Goal: Task Accomplishment & Management: Manage account settings

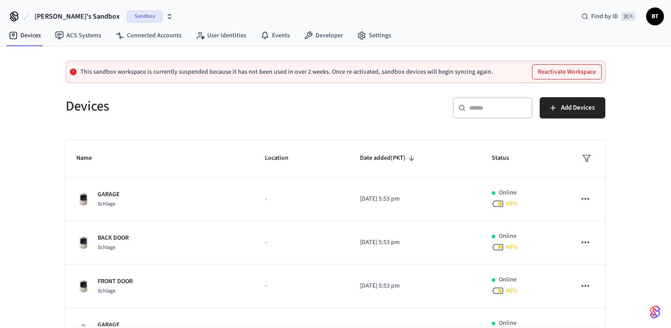
click at [556, 69] on button "Reactivate Workspace" at bounding box center [566, 72] width 69 height 14
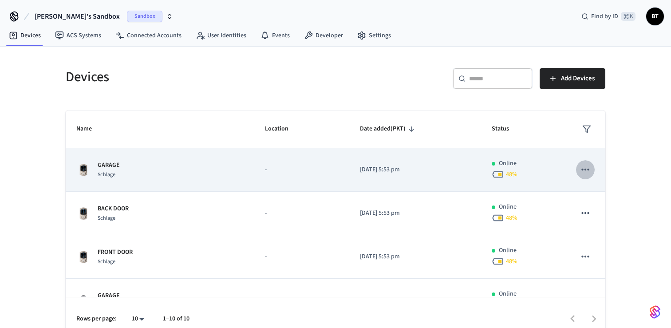
click at [587, 168] on icon "sticky table" at bounding box center [586, 170] width 12 height 12
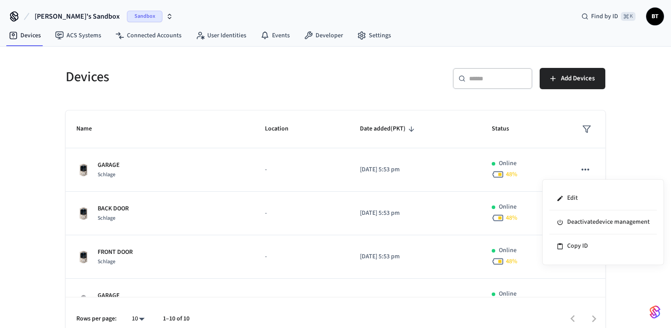
click at [631, 131] on div at bounding box center [335, 164] width 671 height 328
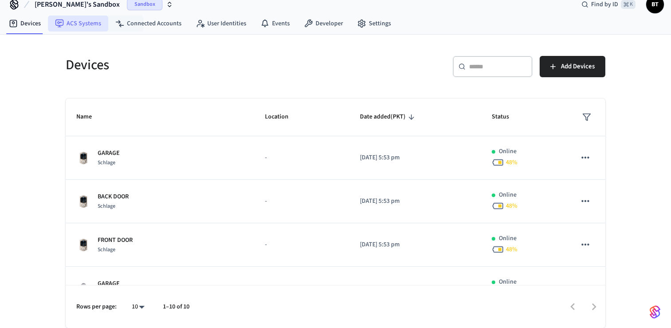
click at [84, 16] on link "ACS Systems" at bounding box center [78, 24] width 60 height 16
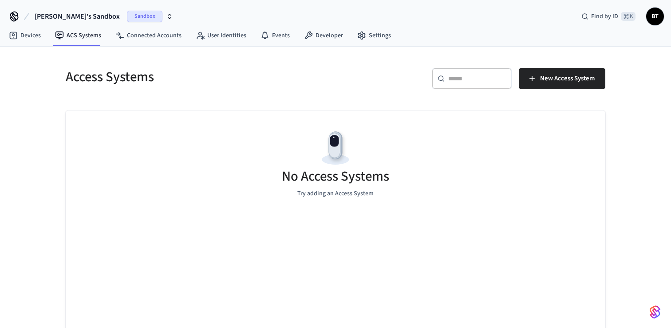
click at [154, 47] on div "Access Systems ​ ​ New Access System No Access Systems Try adding an Access Sys…" at bounding box center [335, 193] width 568 height 293
click at [154, 29] on link "Connected Accounts" at bounding box center [148, 36] width 80 height 16
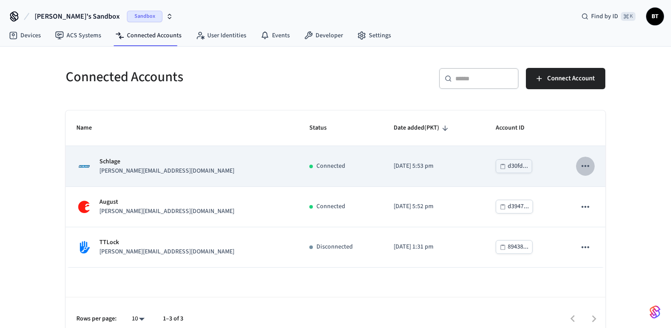
click at [585, 166] on icon "sticky table" at bounding box center [585, 166] width 8 height 2
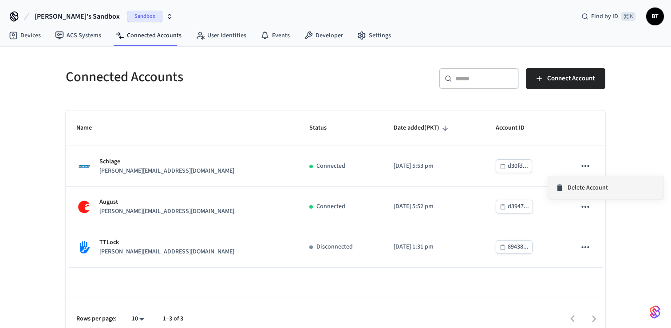
click at [580, 186] on span "Delete Account" at bounding box center [588, 187] width 40 height 9
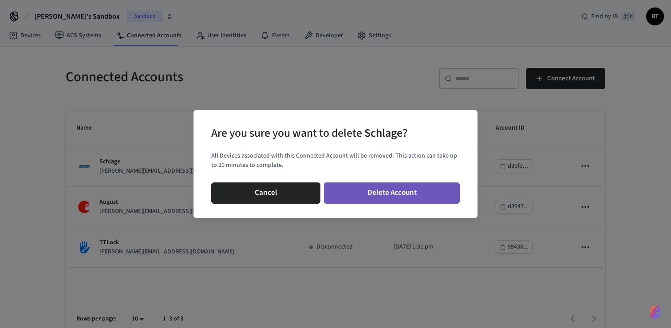
click at [444, 189] on button "Delete Account" at bounding box center [392, 192] width 136 height 21
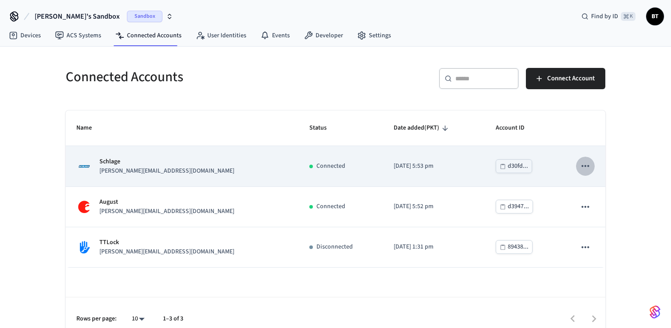
click at [585, 169] on icon "sticky table" at bounding box center [586, 166] width 12 height 12
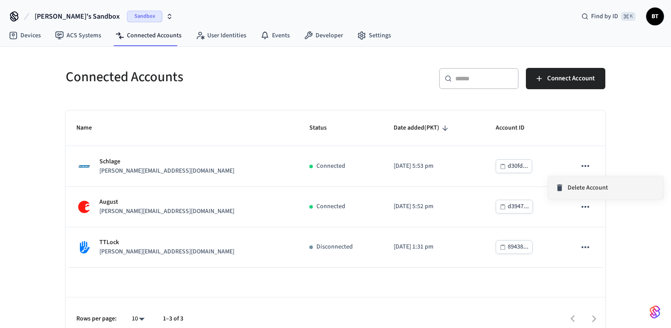
click at [587, 188] on span "Delete Account" at bounding box center [588, 187] width 40 height 9
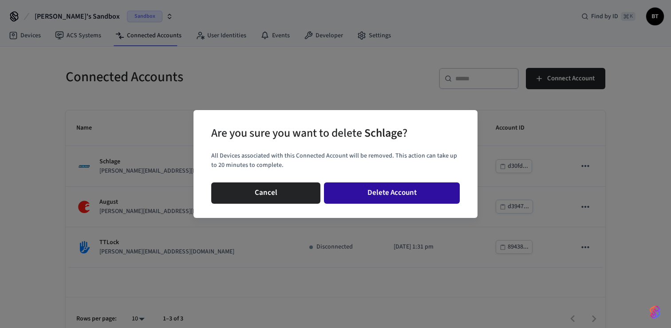
click at [417, 201] on button "Delete Account" at bounding box center [392, 192] width 136 height 21
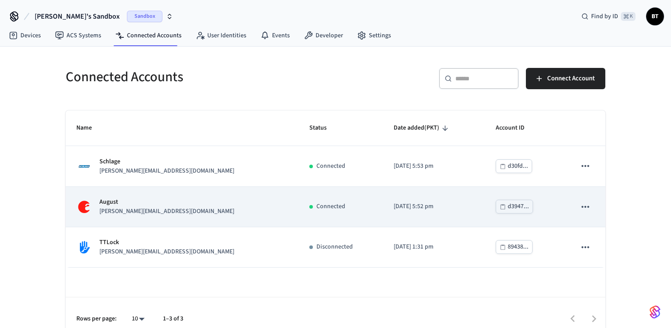
click at [585, 210] on icon "sticky table" at bounding box center [586, 207] width 12 height 12
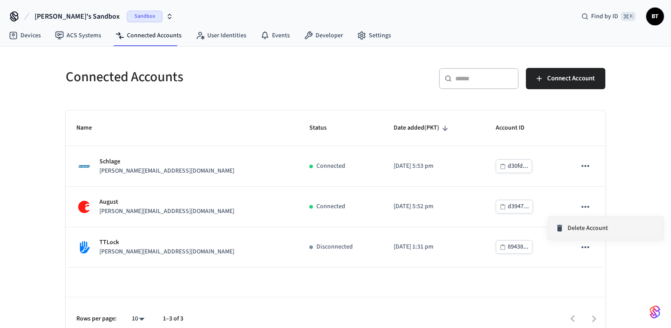
click at [566, 226] on div "Delete Account" at bounding box center [581, 228] width 53 height 9
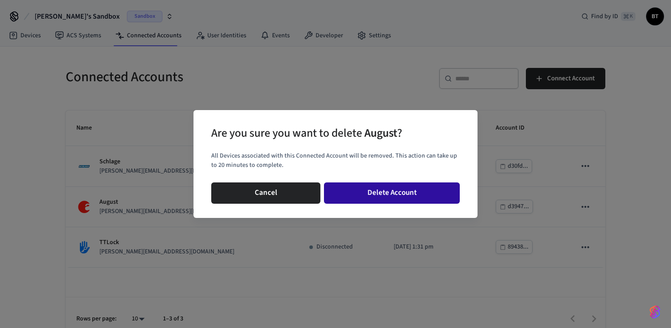
click at [419, 203] on button "Delete Account" at bounding box center [392, 192] width 136 height 21
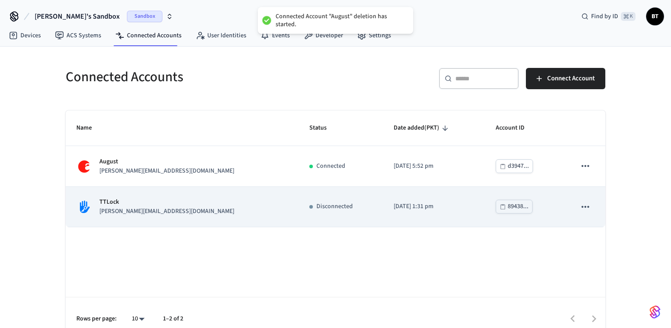
click at [584, 202] on icon "sticky table" at bounding box center [586, 207] width 12 height 12
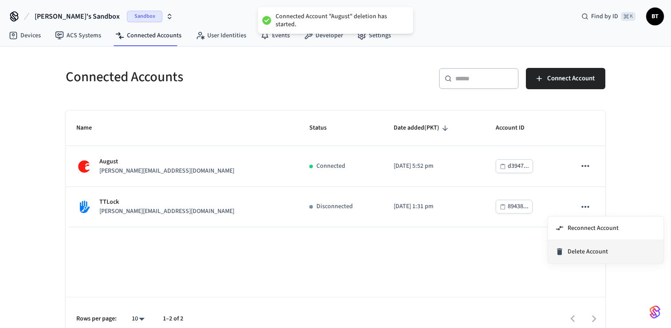
click at [561, 249] on icon at bounding box center [559, 251] width 9 height 9
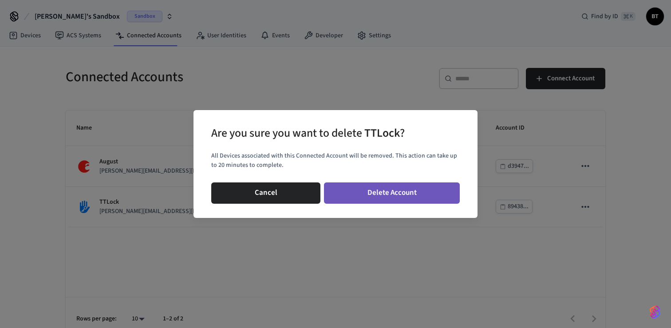
click at [386, 188] on button "Delete Account" at bounding box center [392, 192] width 136 height 21
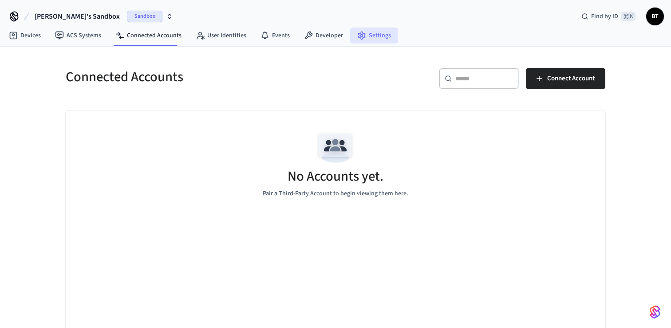
click at [388, 43] on link "Settings" at bounding box center [374, 36] width 48 height 16
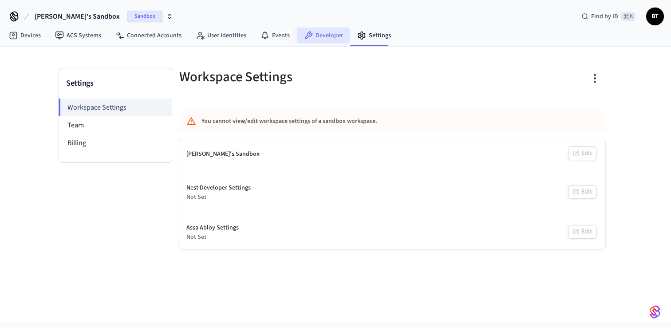
click at [316, 38] on link "Developer" at bounding box center [323, 36] width 53 height 16
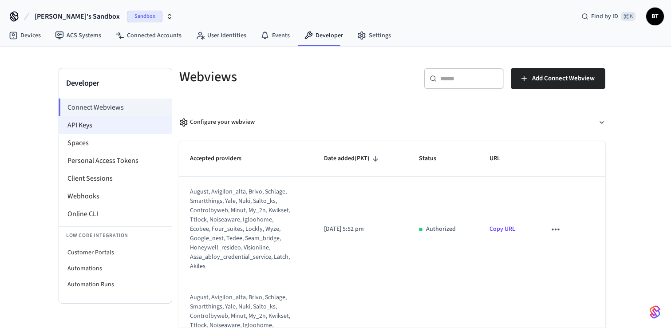
click at [124, 124] on li "API Keys" at bounding box center [115, 125] width 113 height 18
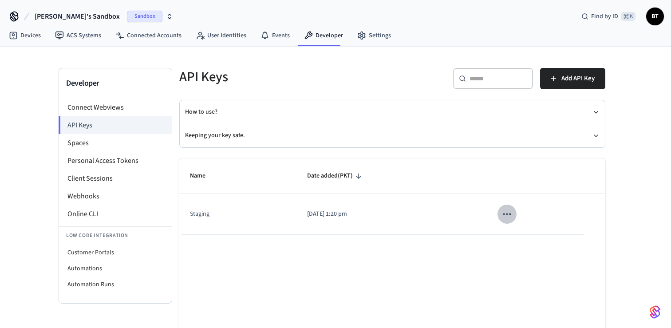
click at [509, 213] on icon "sticky table" at bounding box center [507, 214] width 12 height 12
click at [469, 237] on div at bounding box center [335, 164] width 671 height 328
click at [505, 214] on icon "sticky table" at bounding box center [507, 214] width 8 height 2
click at [517, 271] on icon at bounding box center [516, 273] width 4 height 5
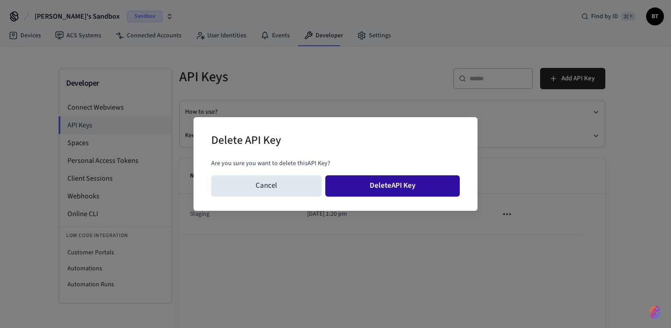
click at [399, 181] on button "Delete API Key" at bounding box center [392, 185] width 135 height 21
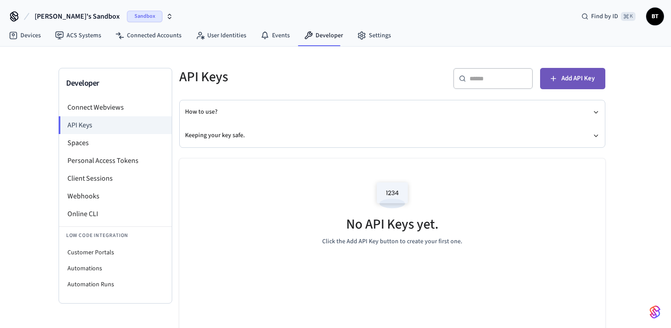
click at [579, 84] on button "Add API Key" at bounding box center [572, 78] width 65 height 21
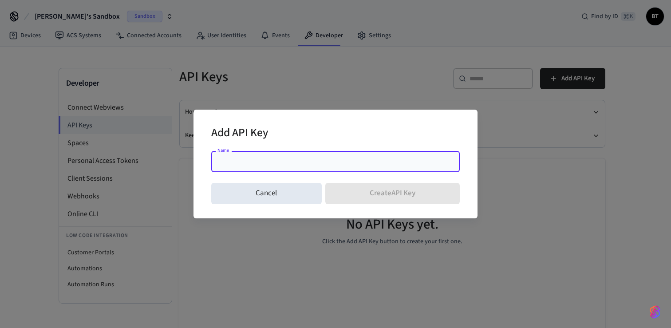
click at [311, 159] on input "Name" at bounding box center [336, 161] width 238 height 9
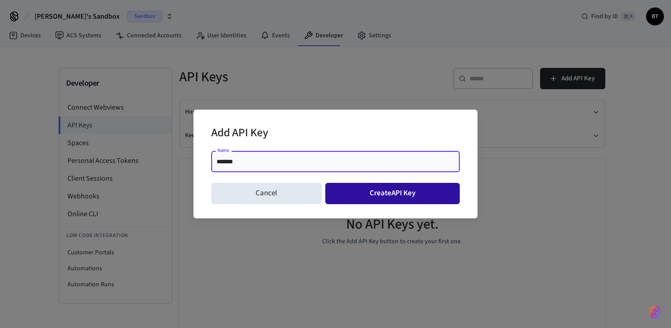
type input "*******"
click at [363, 184] on button "Create API Key" at bounding box center [392, 193] width 135 height 21
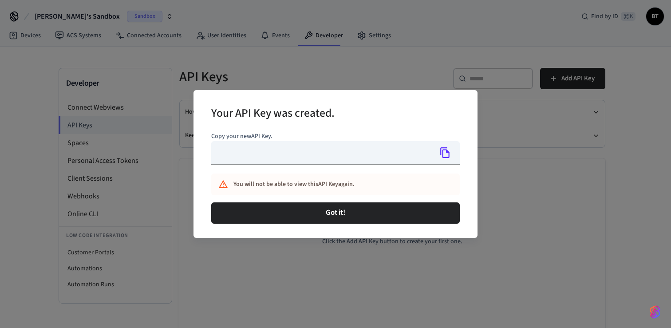
type input "**********"
click at [449, 150] on icon "Copy" at bounding box center [445, 153] width 12 height 12
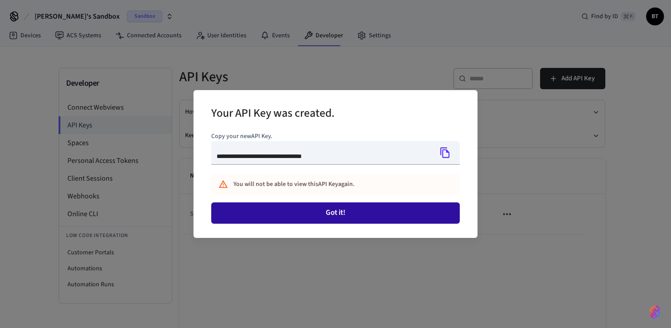
click at [376, 208] on button "Got it!" at bounding box center [335, 212] width 248 height 21
